Goal: Information Seeking & Learning: Check status

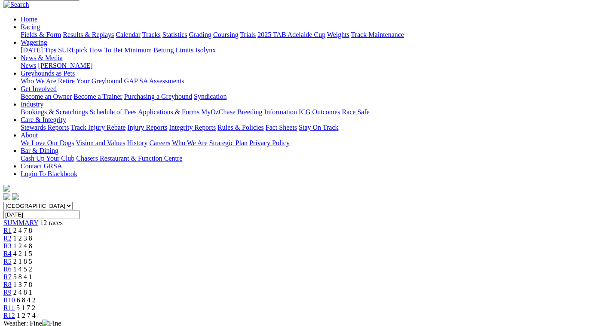
scroll to position [86, 0]
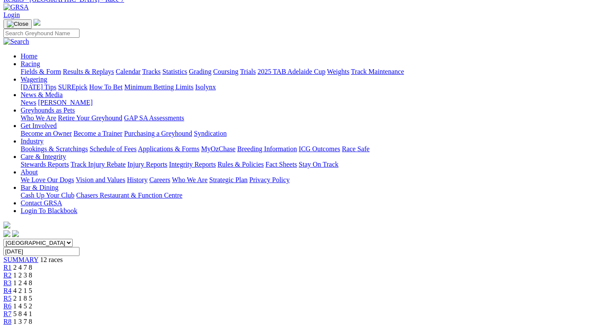
scroll to position [172, 0]
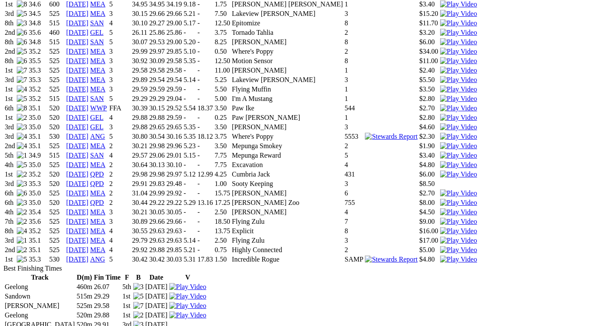
scroll to position [816, 0]
click at [440, 256] on img at bounding box center [458, 260] width 37 height 8
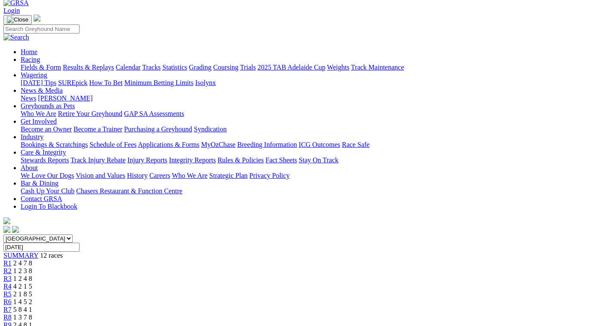
scroll to position [43, 0]
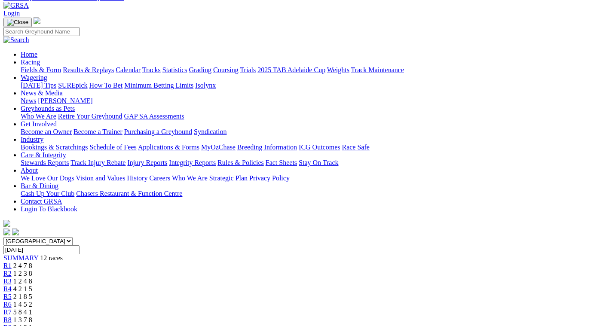
click at [32, 316] on span "1 3 7 8" at bounding box center [22, 319] width 19 height 7
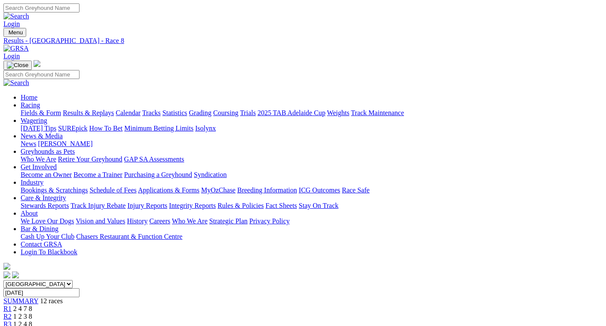
click at [32, 326] on span "4 2 1 5" at bounding box center [22, 331] width 19 height 7
click at [12, 321] on span "R3" at bounding box center [7, 324] width 8 height 7
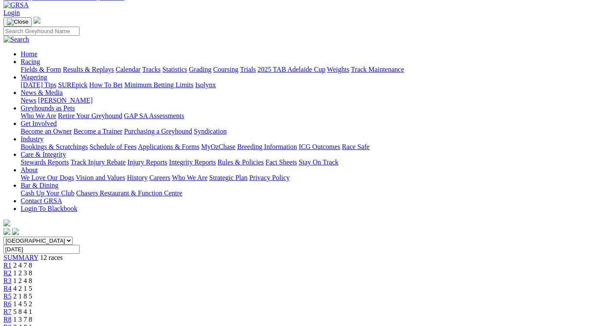
scroll to position [43, 0]
click at [32, 270] on span "1 2 3 8" at bounding box center [22, 273] width 19 height 7
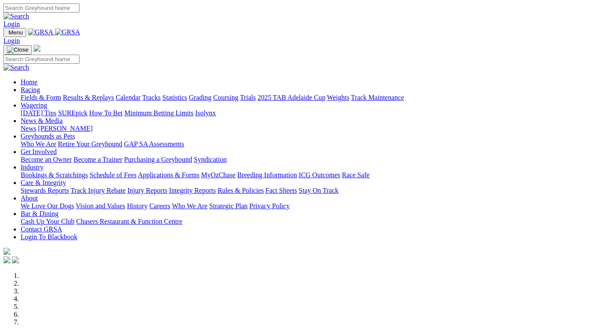
click at [36, 125] on link "News" at bounding box center [28, 128] width 15 height 7
